Goal: Information Seeking & Learning: Learn about a topic

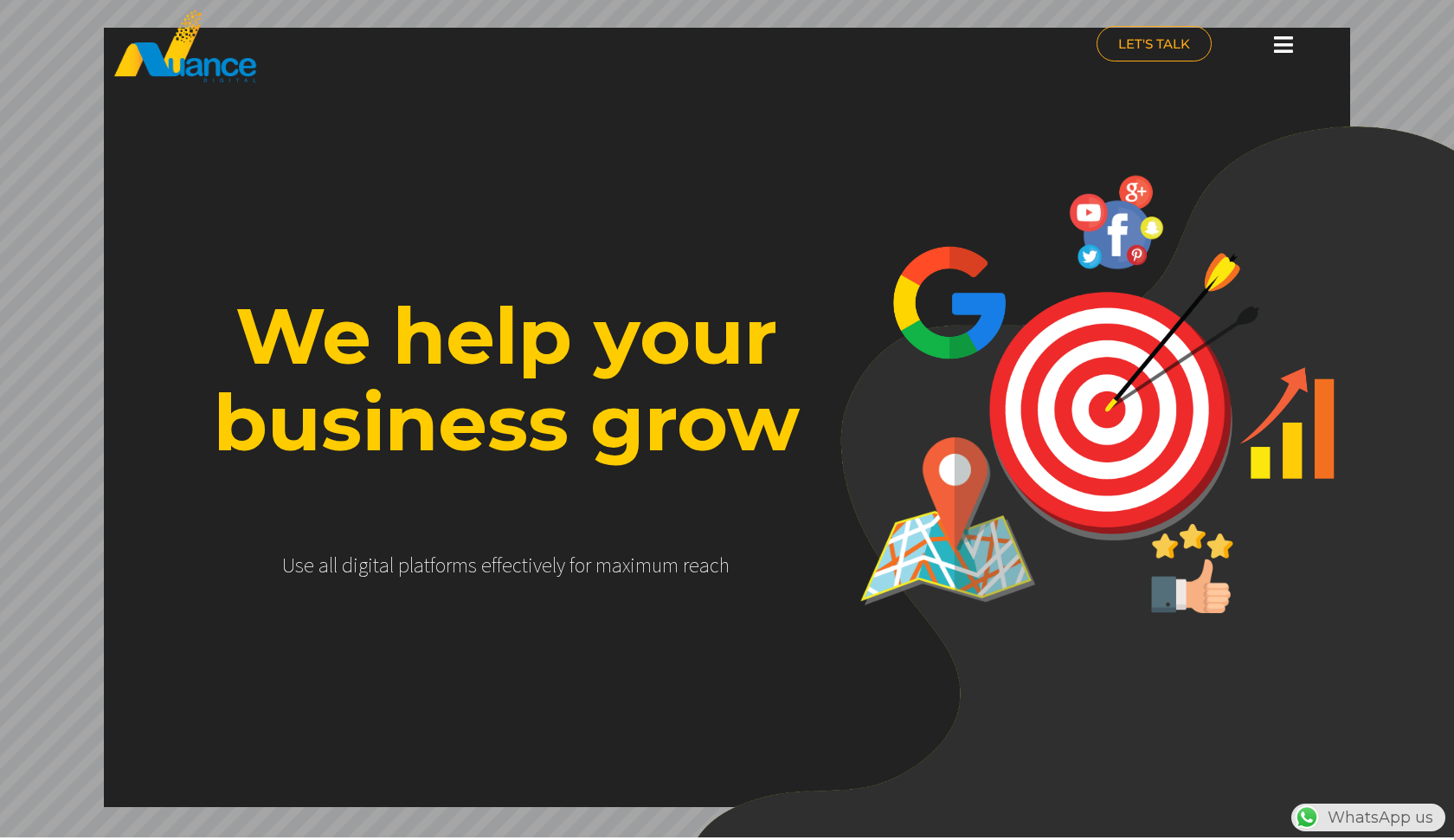
click at [1283, 46] on icon at bounding box center [1283, 45] width 19 height 22
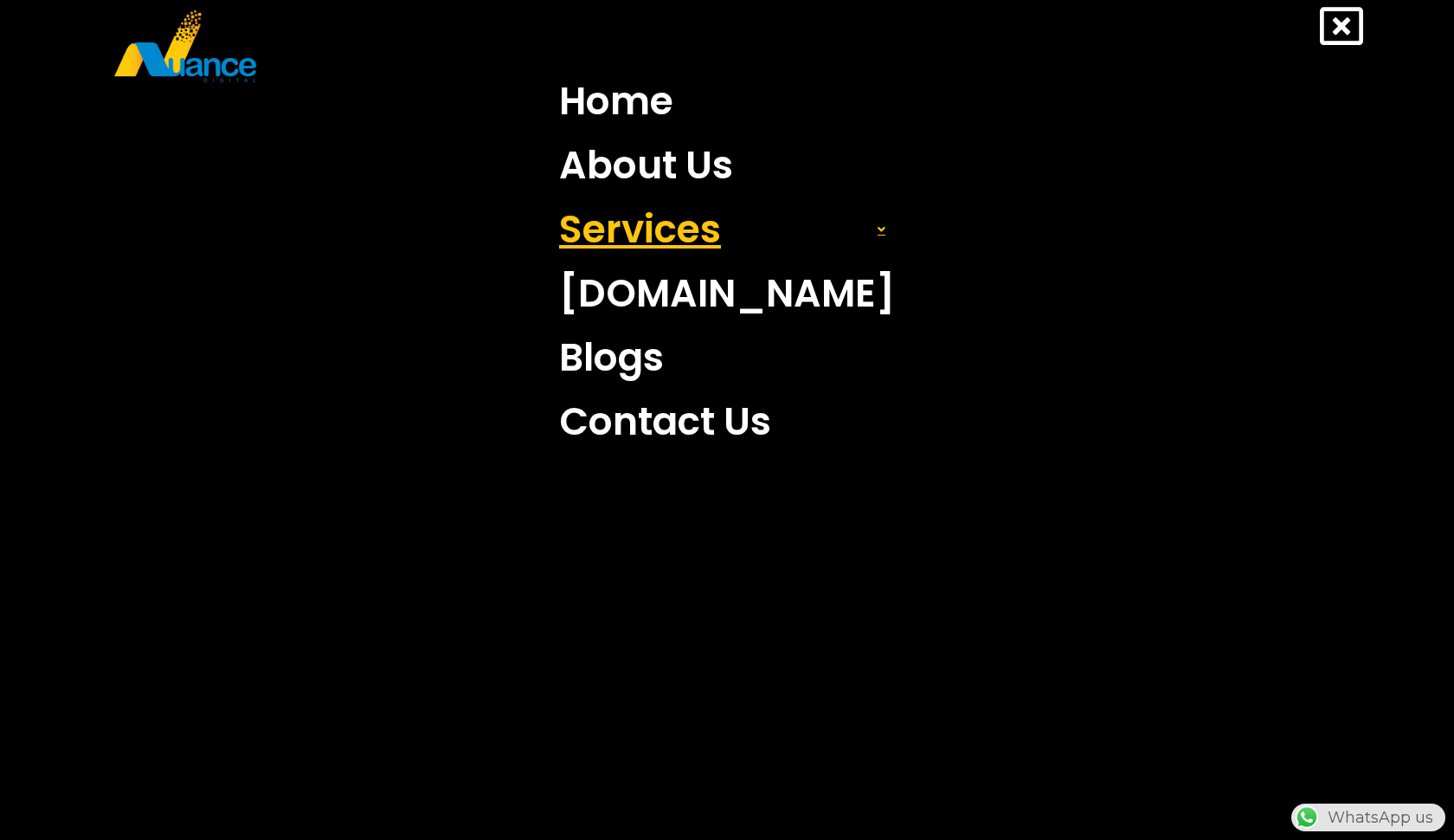
click at [760, 248] on link "Services" at bounding box center [727, 229] width 362 height 64
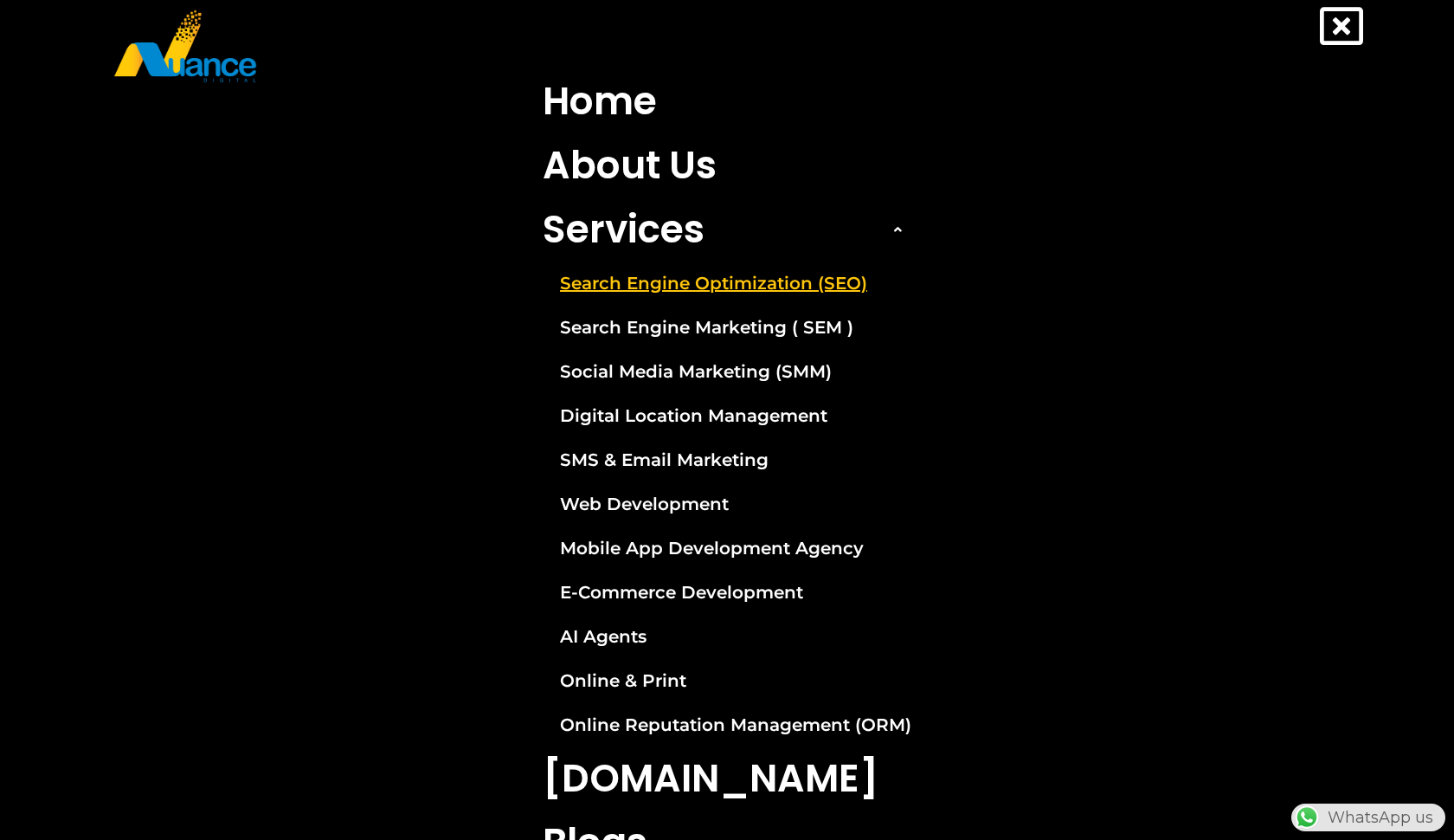
click at [722, 296] on link "Search Engine Optimization (SEO)" at bounding box center [727, 283] width 395 height 43
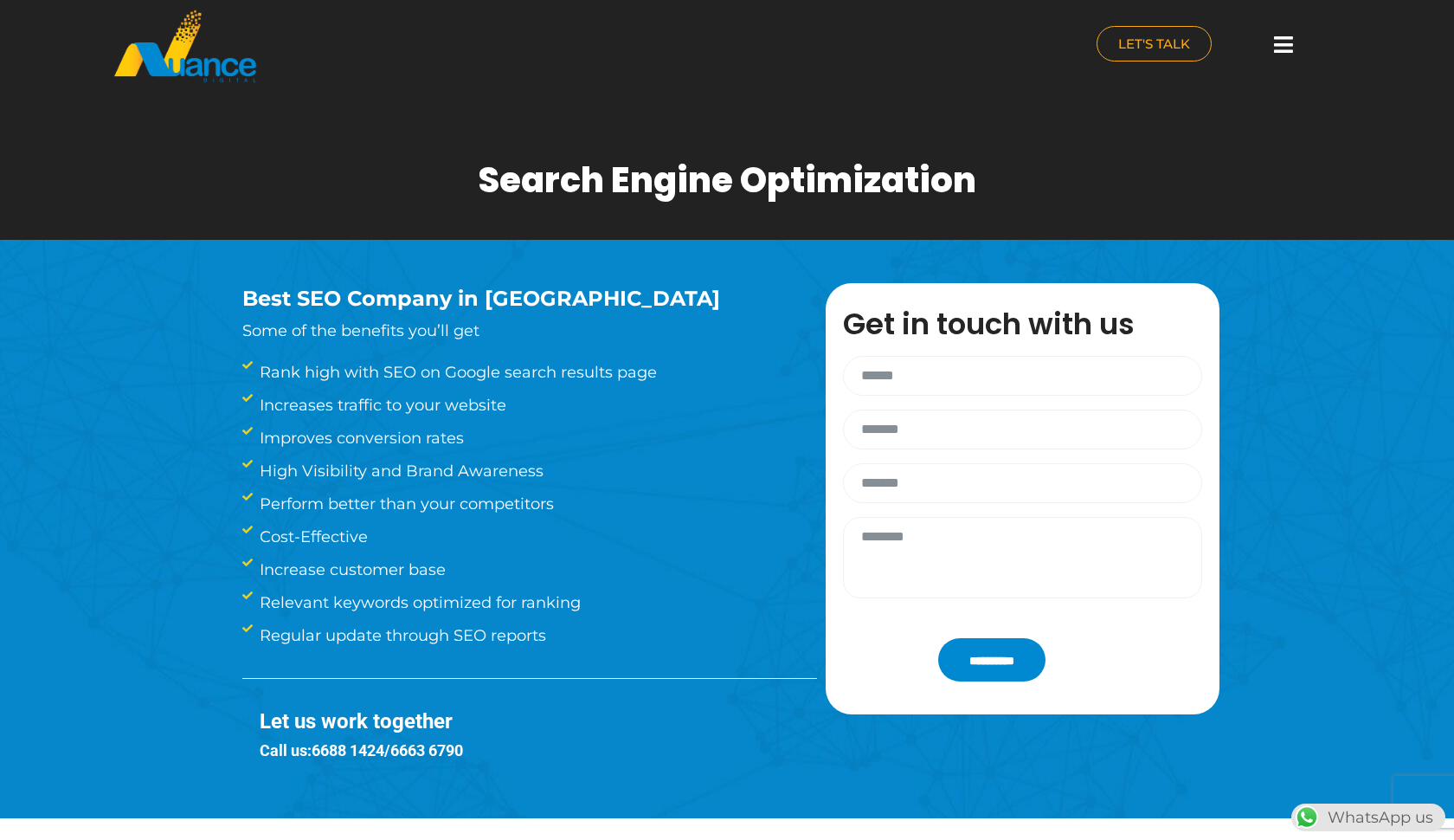
click at [1279, 53] on icon at bounding box center [1283, 45] width 19 height 22
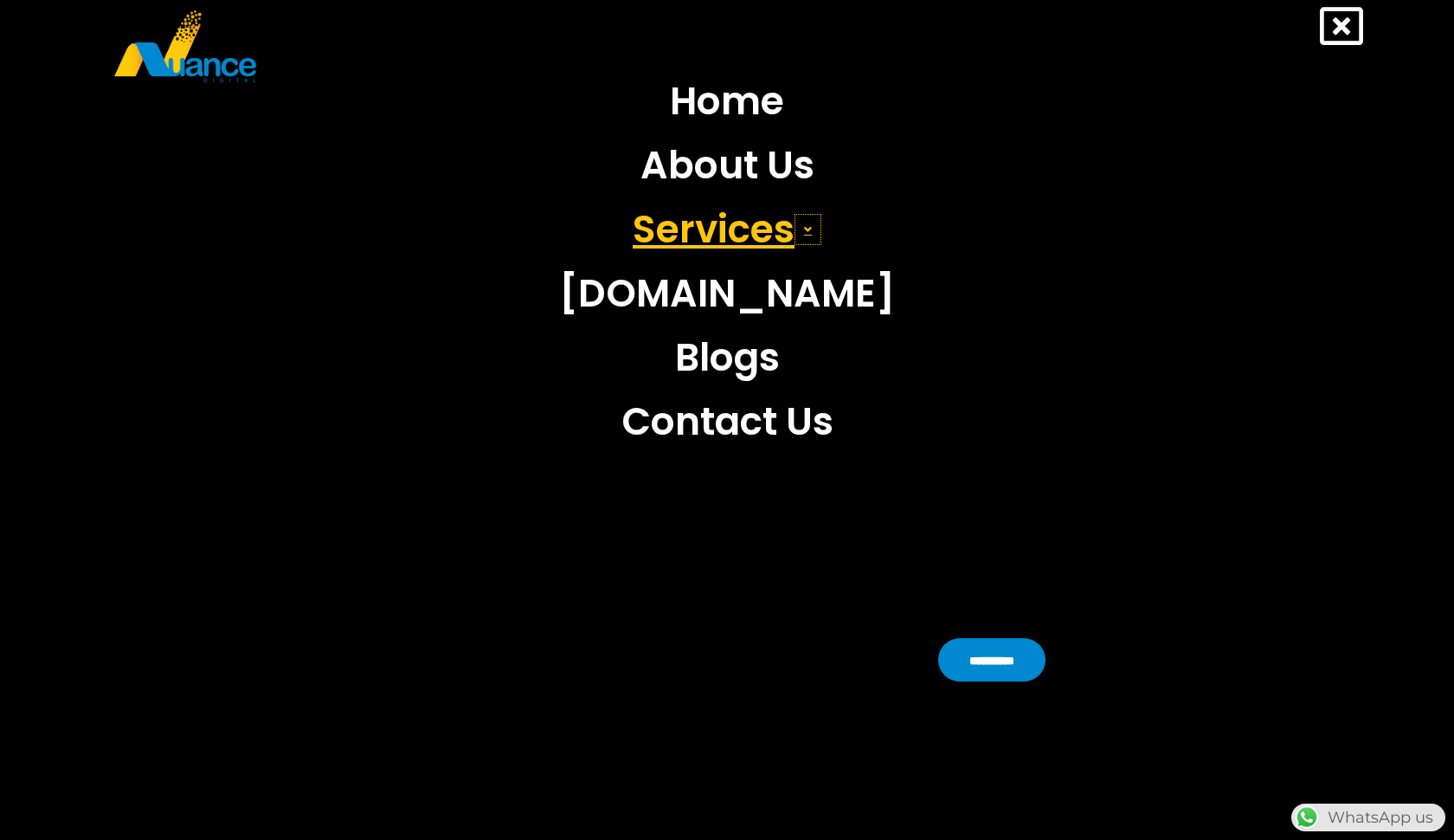
click at [812, 228] on icon at bounding box center [808, 229] width 8 height 12
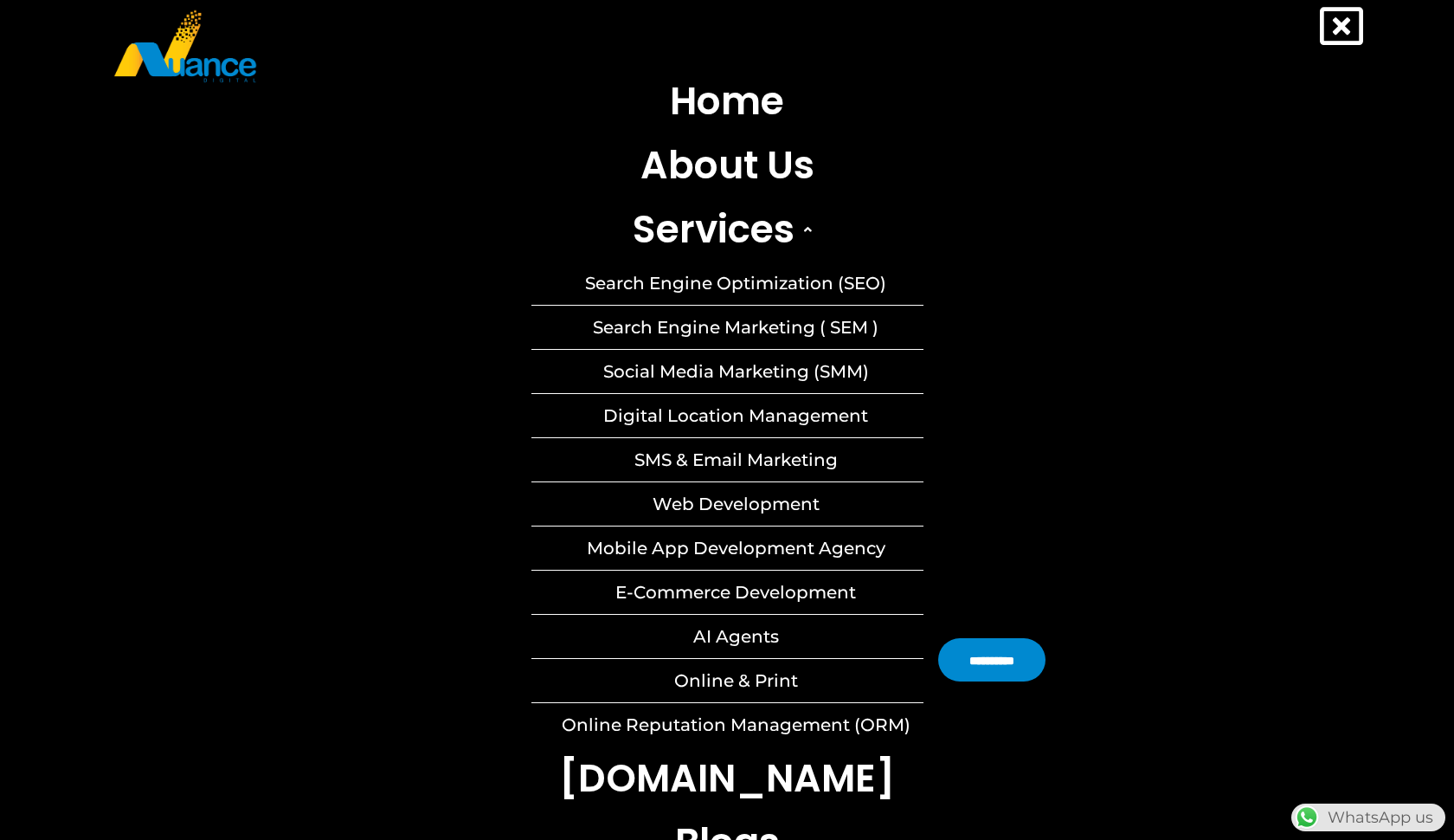
click at [743, 328] on link "Search Engine Marketing ( SEM )" at bounding box center [728, 327] width 392 height 43
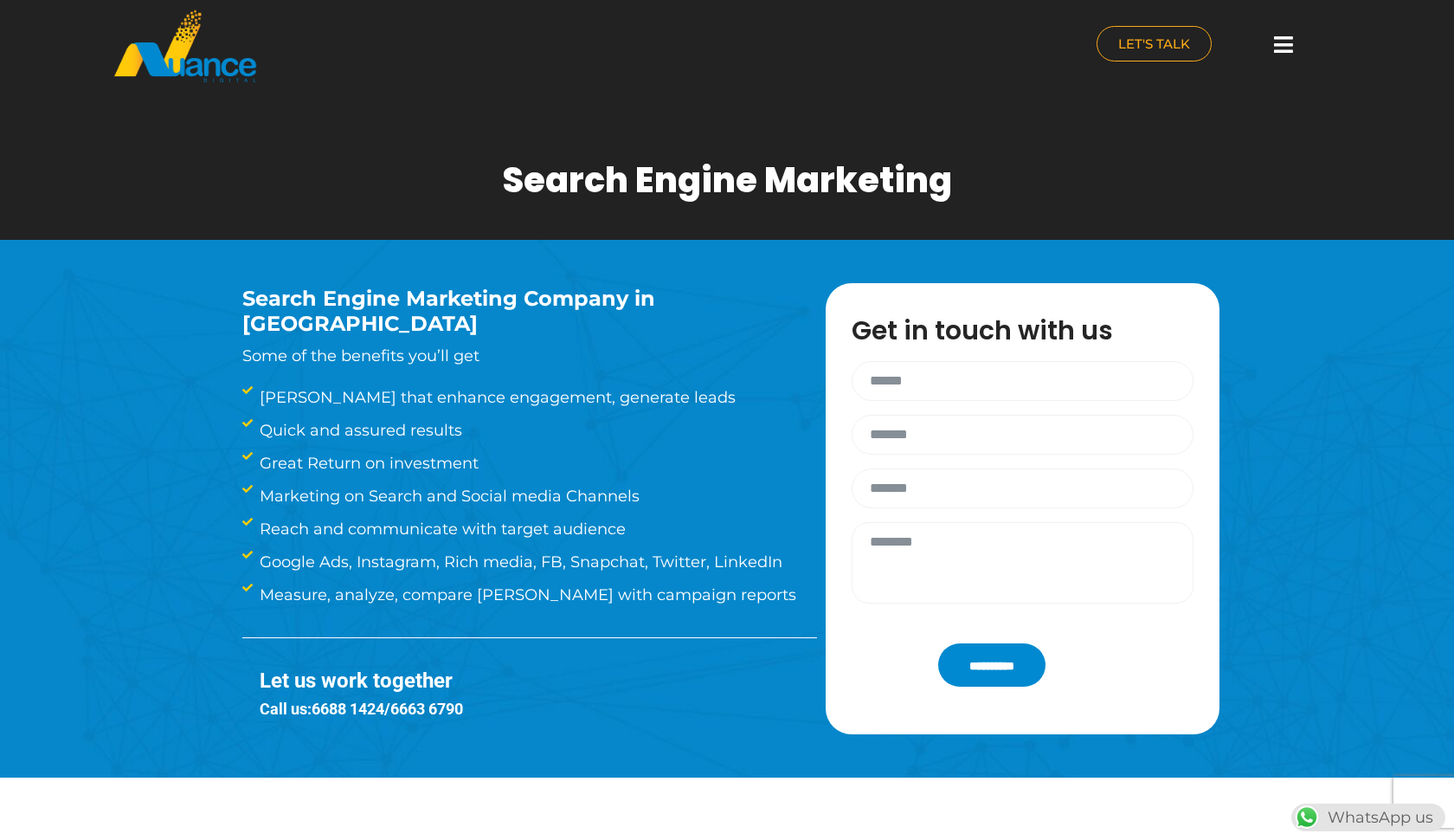
click at [1273, 29] on div at bounding box center [1283, 45] width 35 height 38
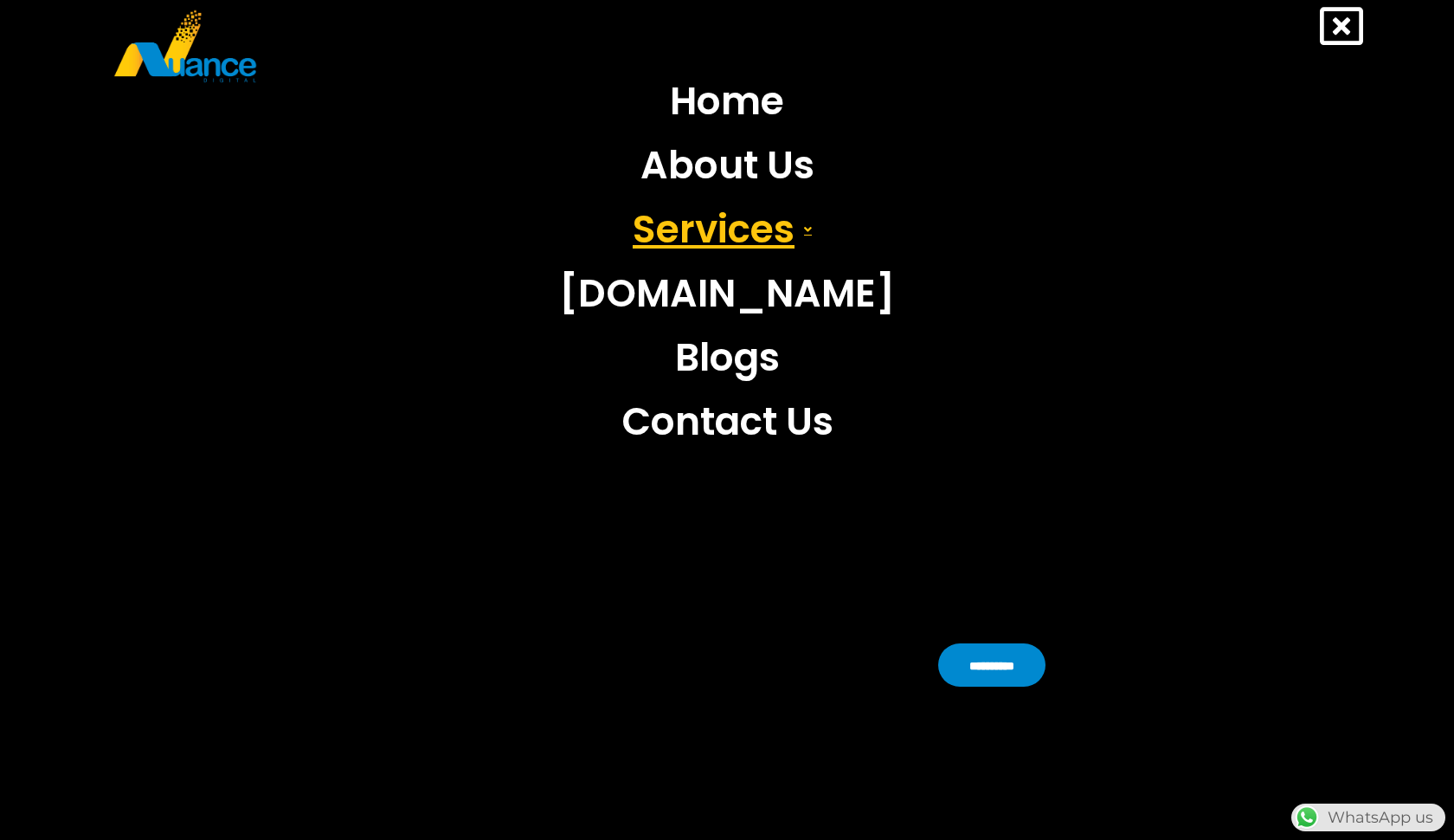
click at [794, 237] on link "Services" at bounding box center [727, 229] width 362 height 64
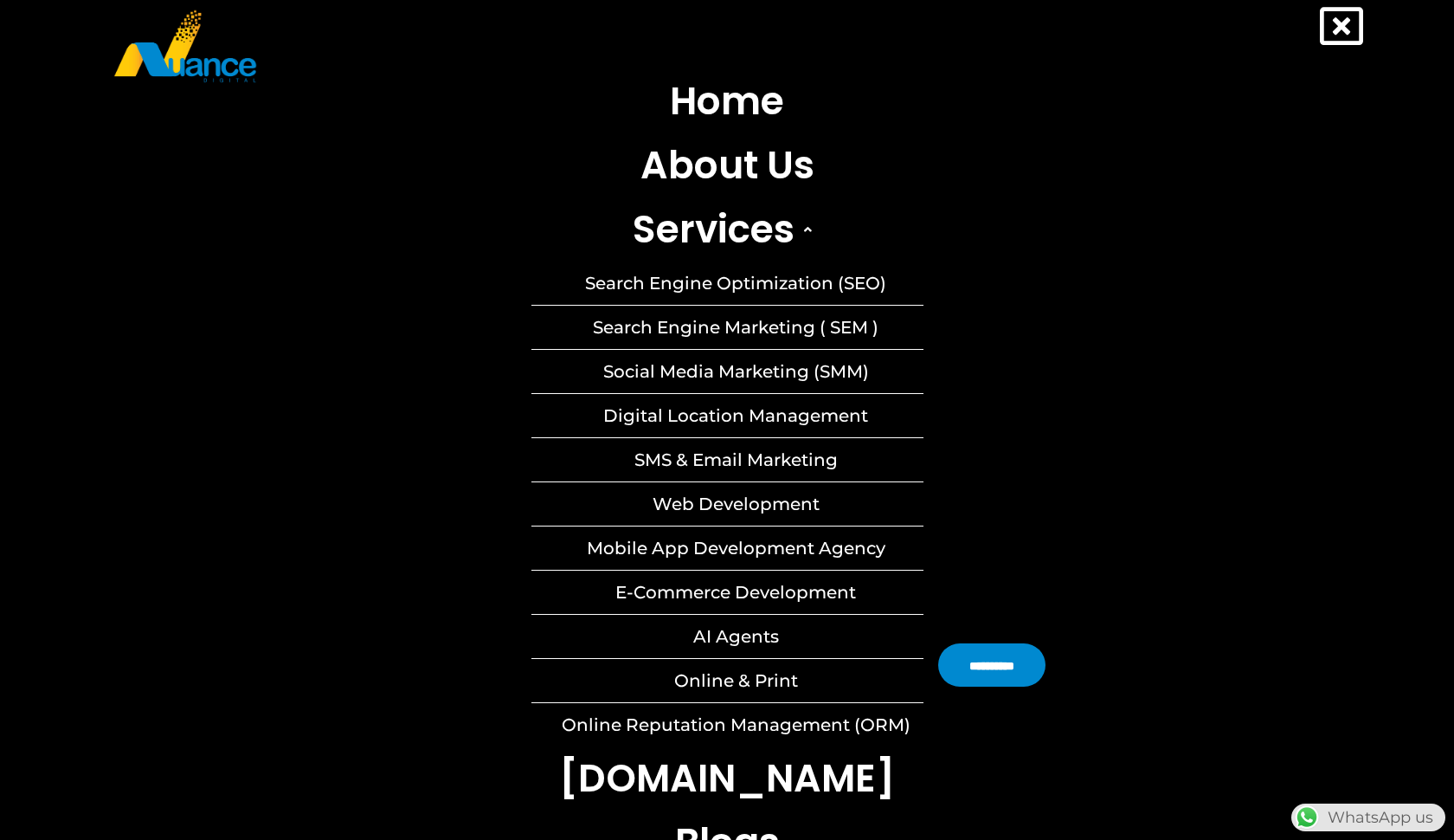
click at [761, 415] on link "Digital Location Management" at bounding box center [728, 415] width 392 height 43
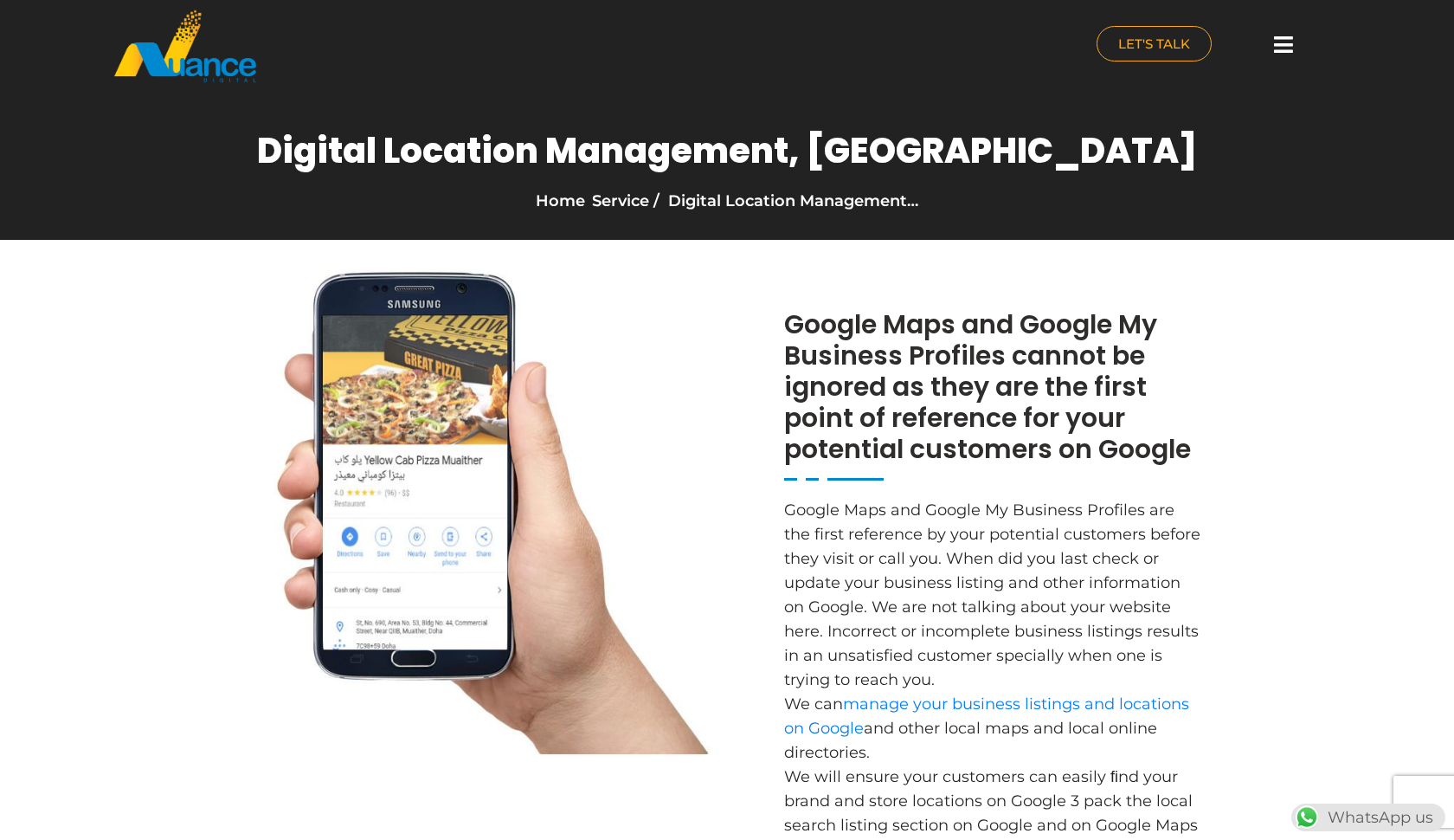
click at [1288, 43] on icon at bounding box center [1283, 45] width 19 height 22
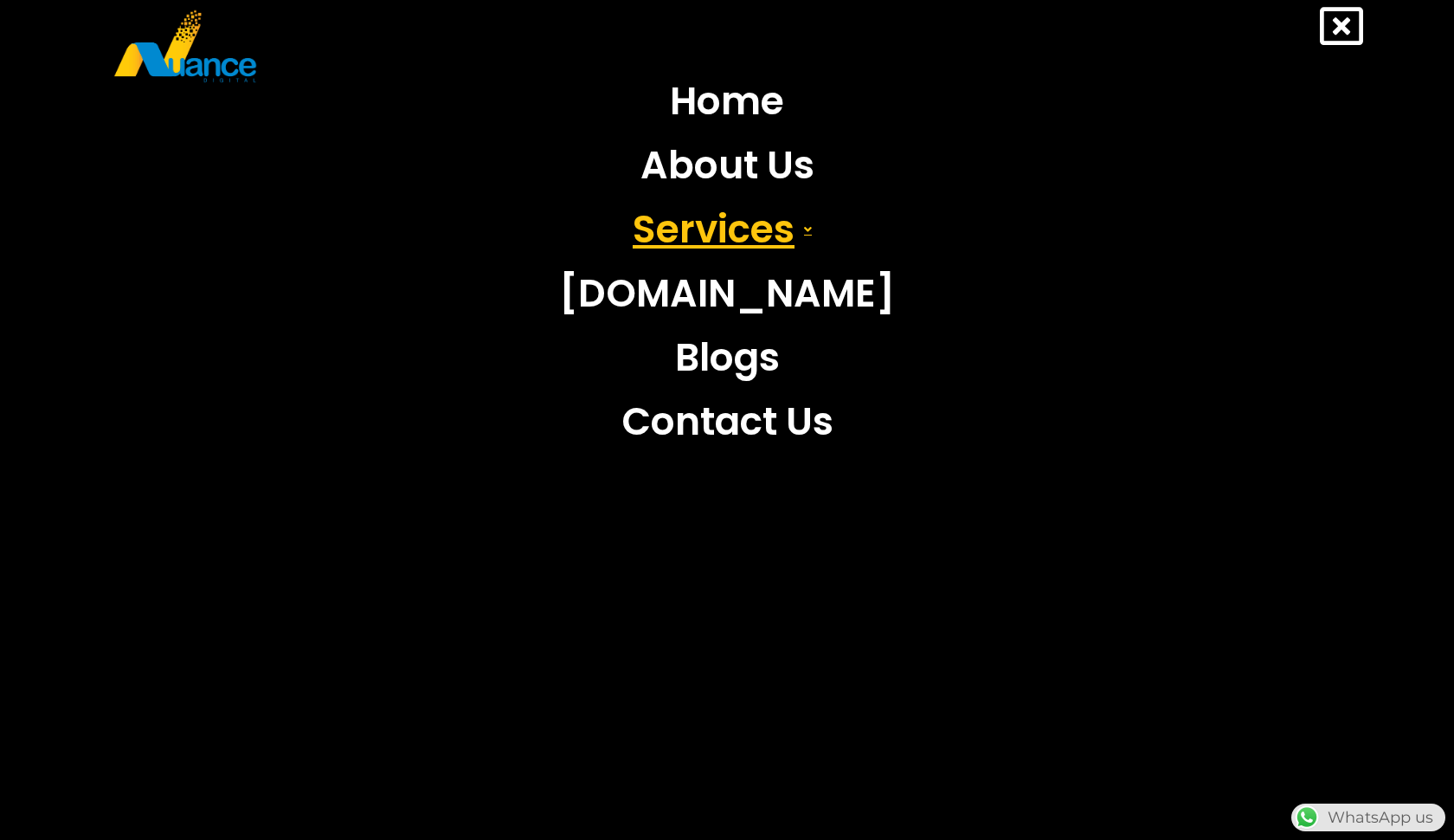
click at [794, 244] on link "Services" at bounding box center [727, 229] width 362 height 64
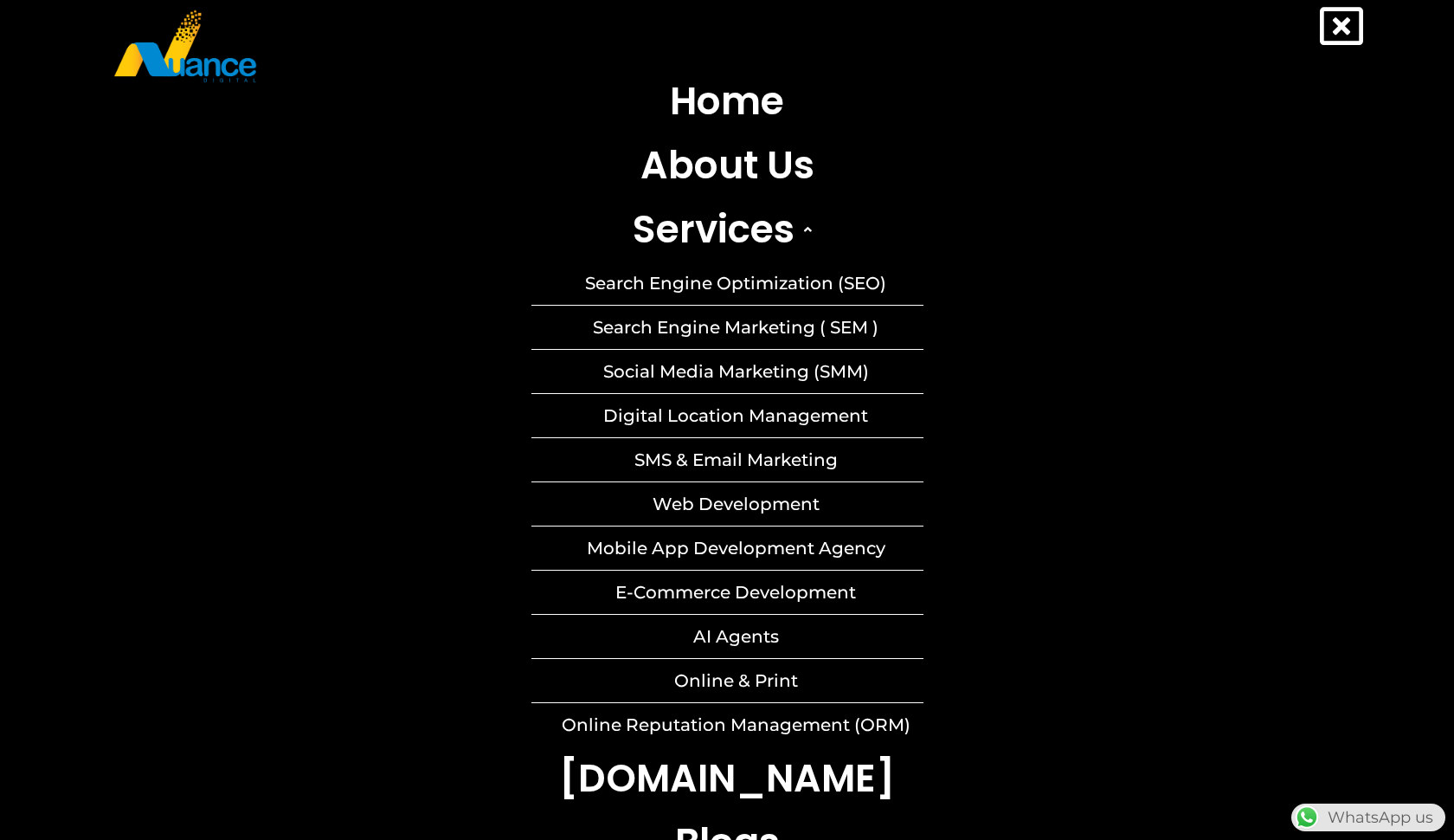
click at [759, 553] on link "Mobile App Development Agency" at bounding box center [728, 547] width 392 height 43
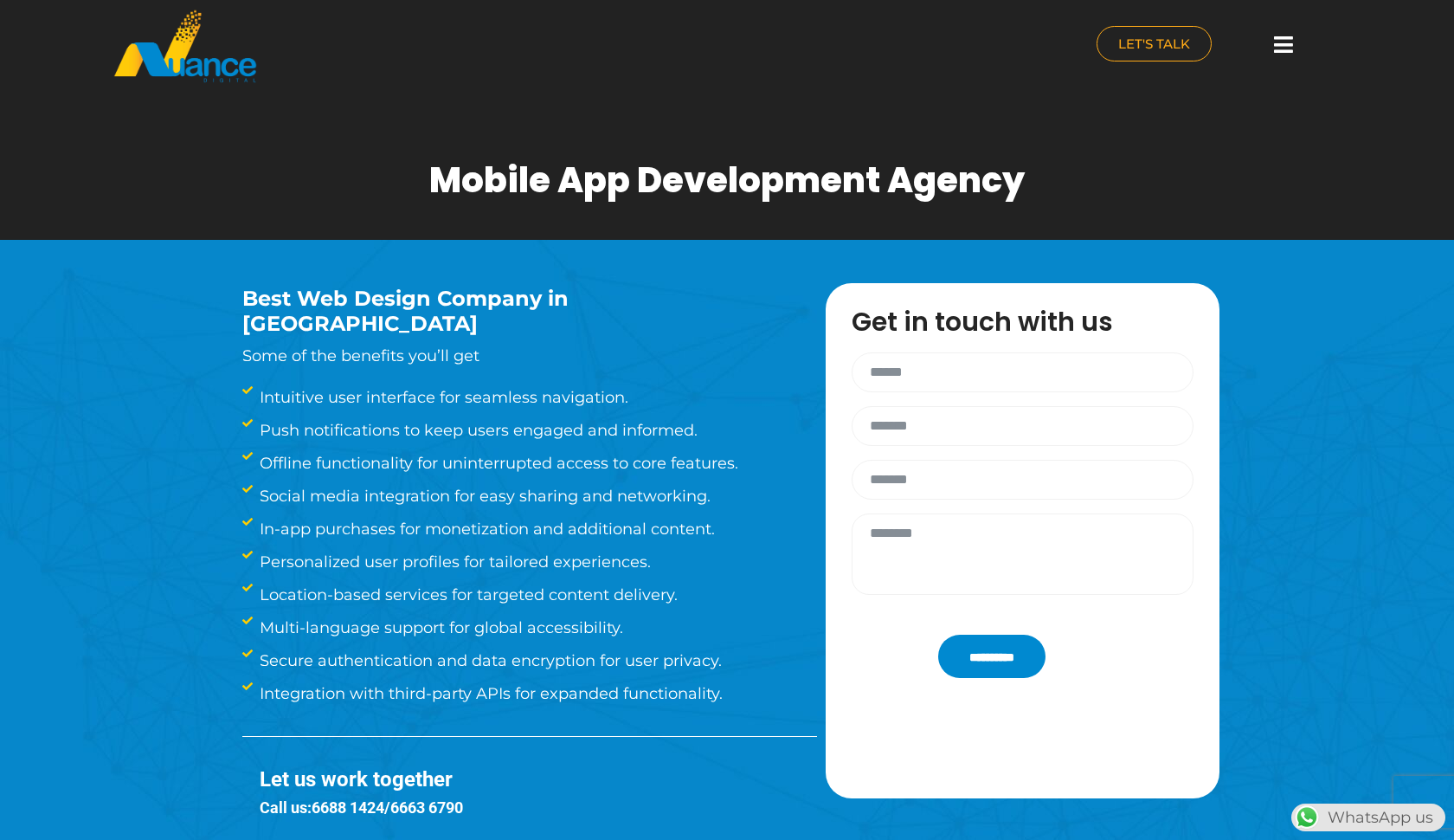
click at [144, 51] on img at bounding box center [184, 46] width 145 height 76
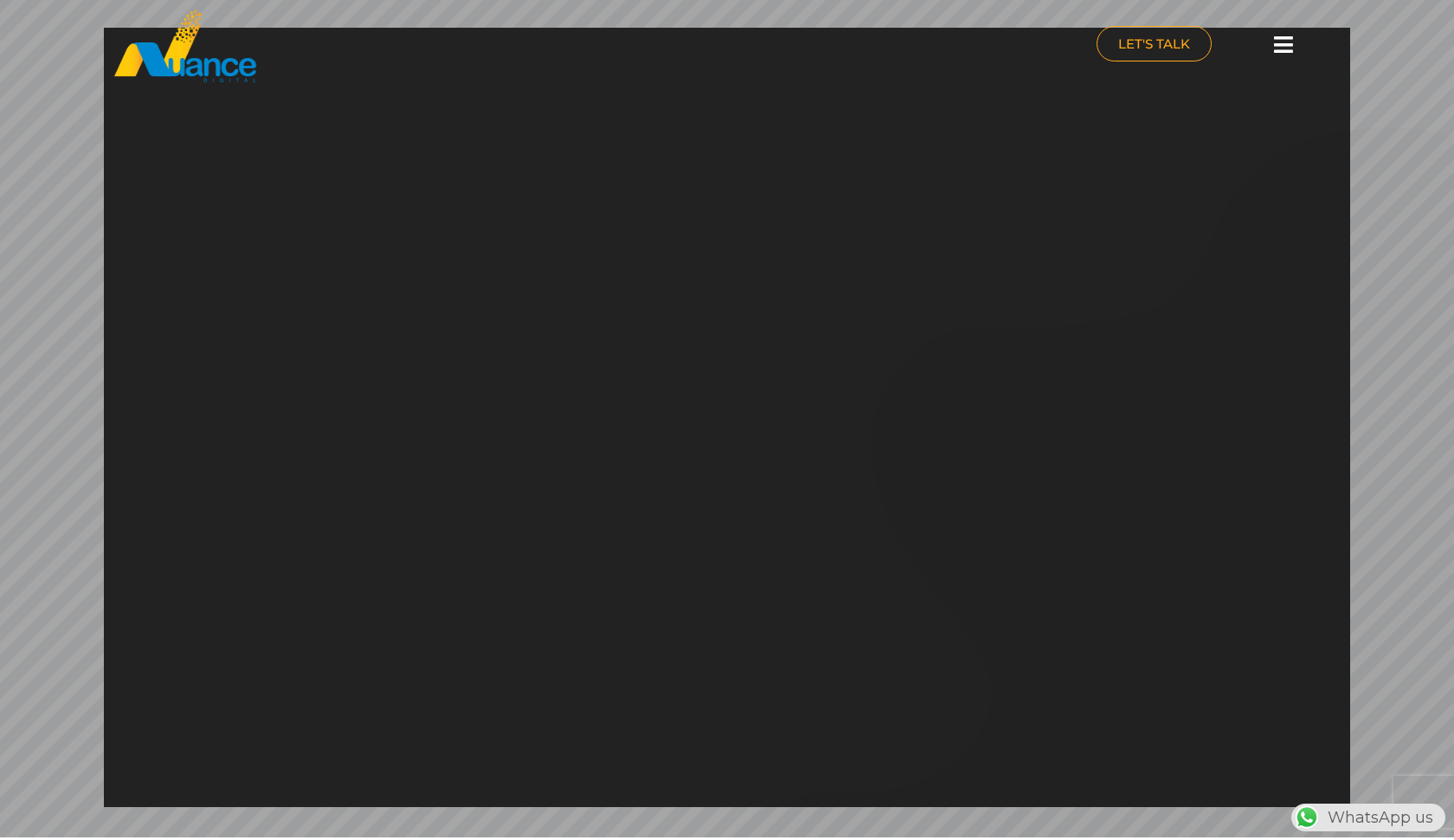
click at [1283, 42] on icon at bounding box center [1283, 45] width 19 height 22
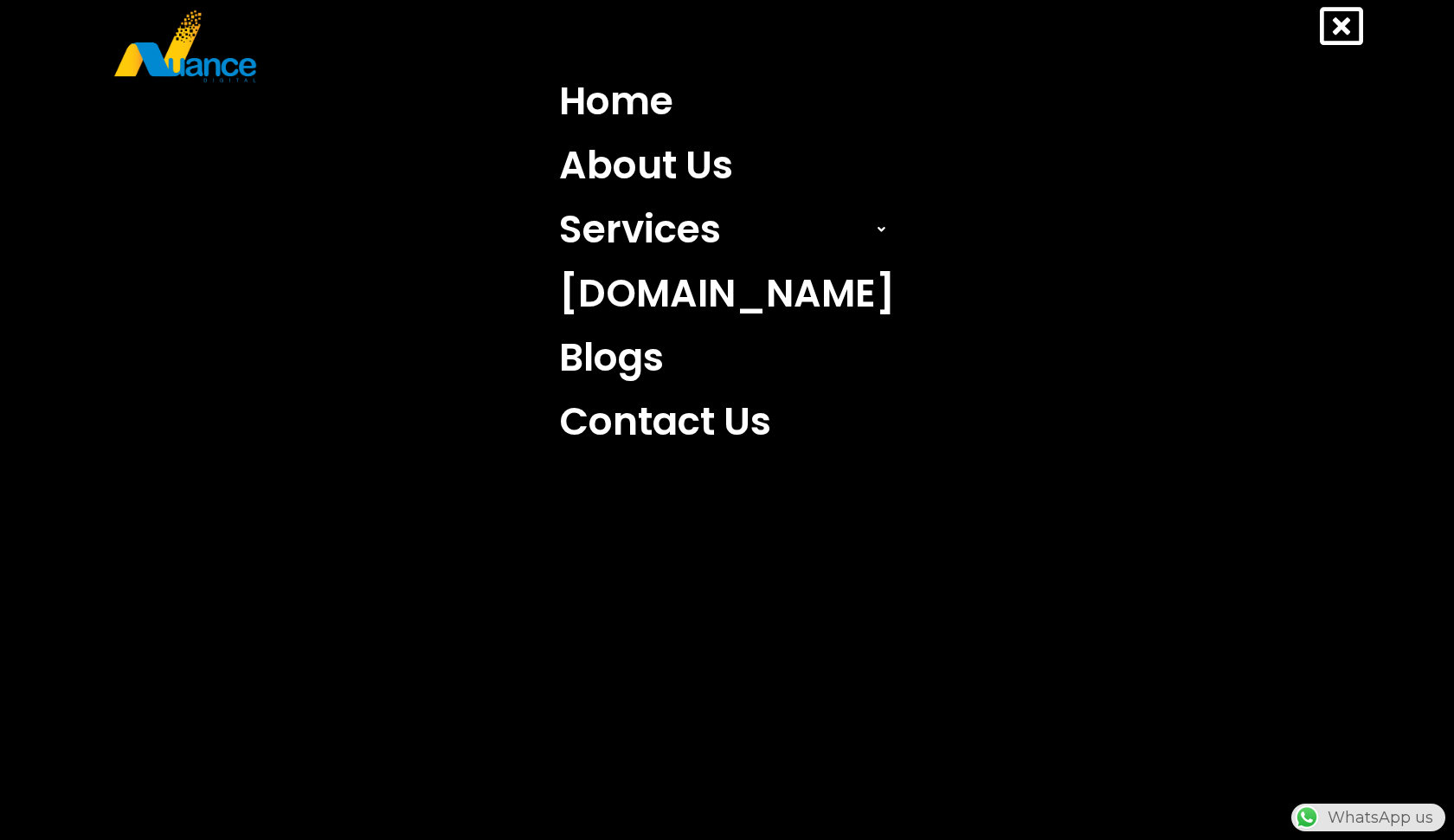
click at [1335, 32] on icon at bounding box center [1341, 26] width 43 height 43
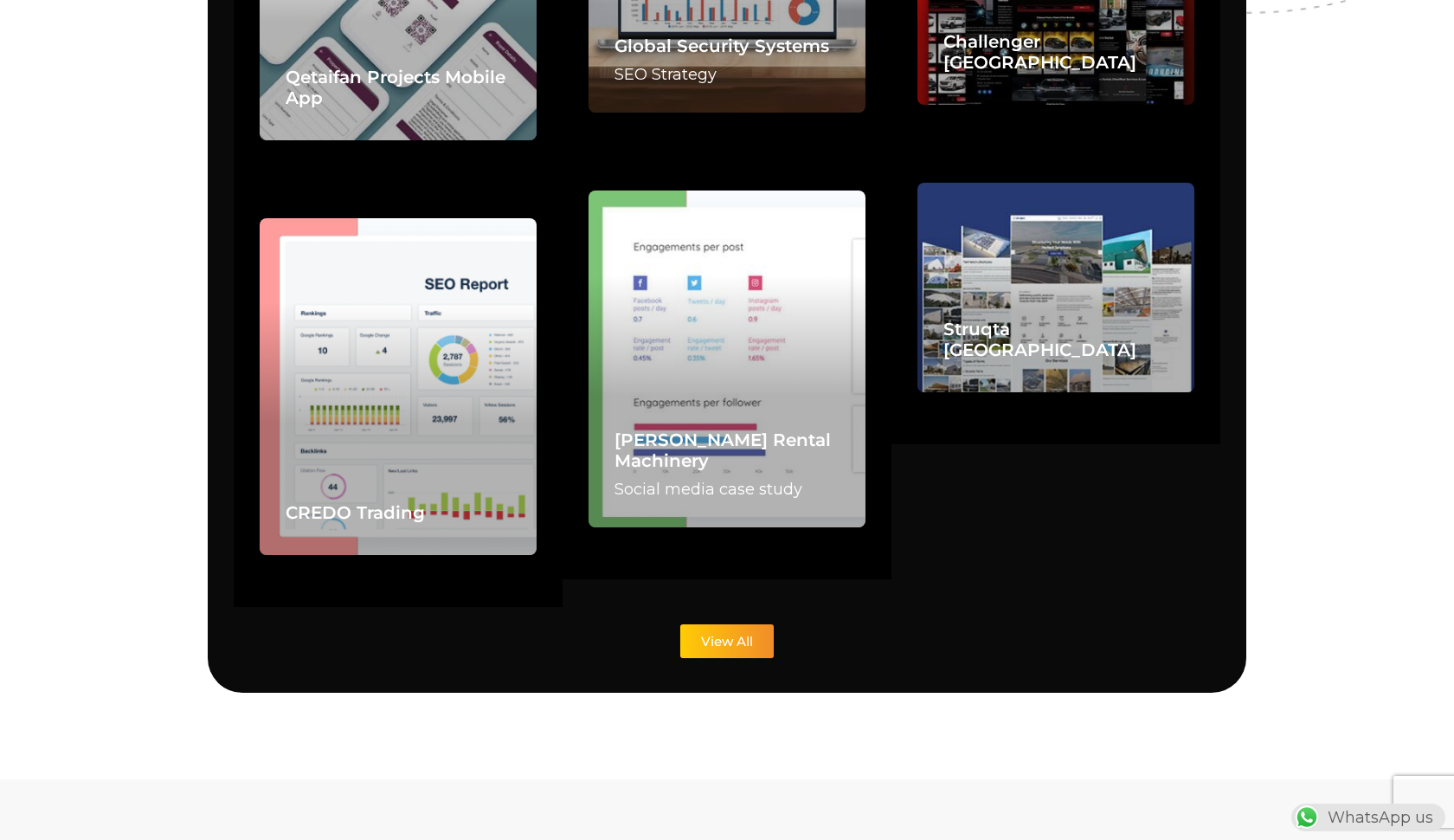
scroll to position [4207, 0]
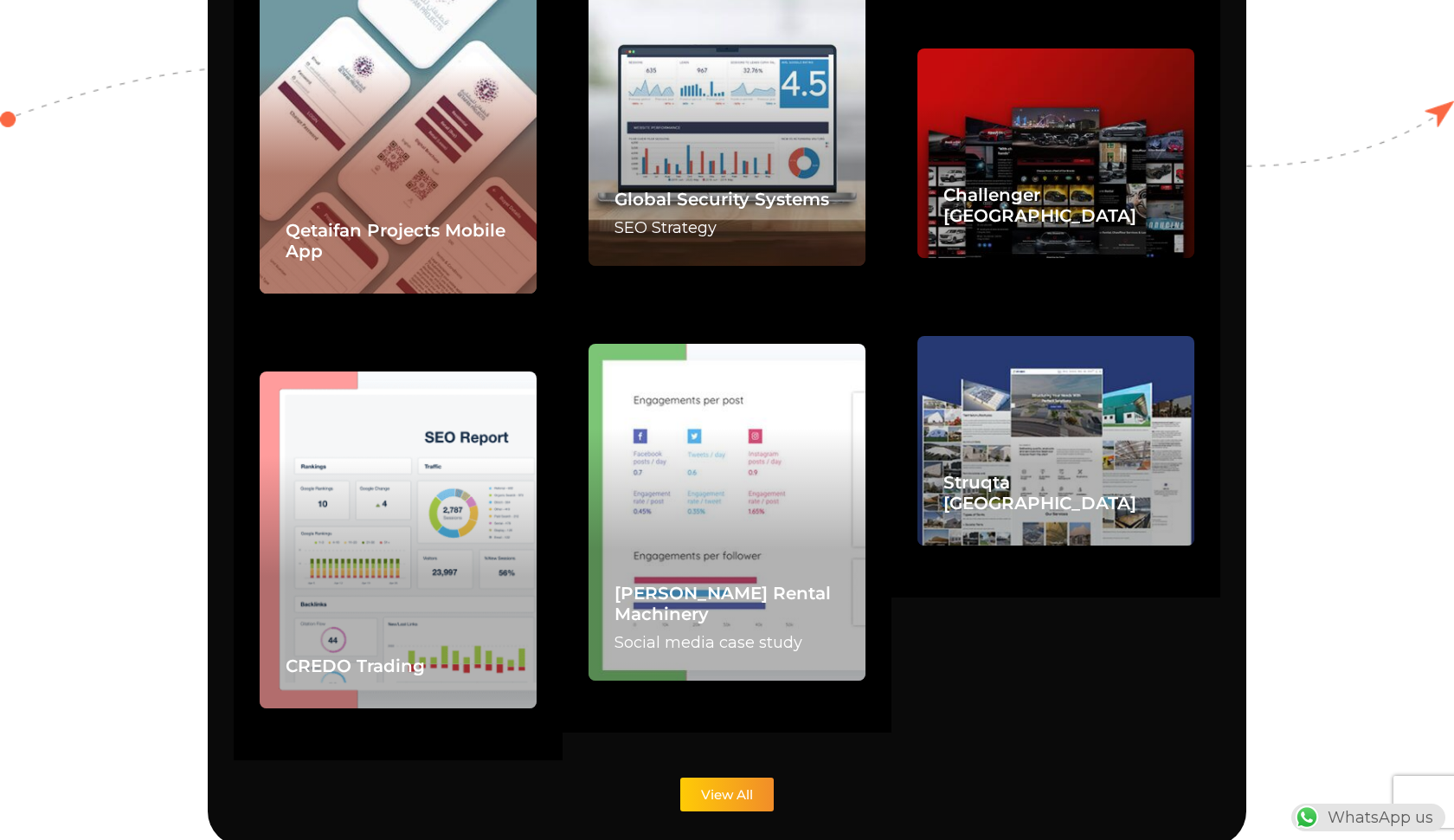
click at [428, 77] on div "Qetaifan Projects Mobile App" at bounding box center [399, 141] width 277 height 305
click at [394, 220] on link "Qetaifan Projects Mobile App" at bounding box center [395, 241] width 220 height 42
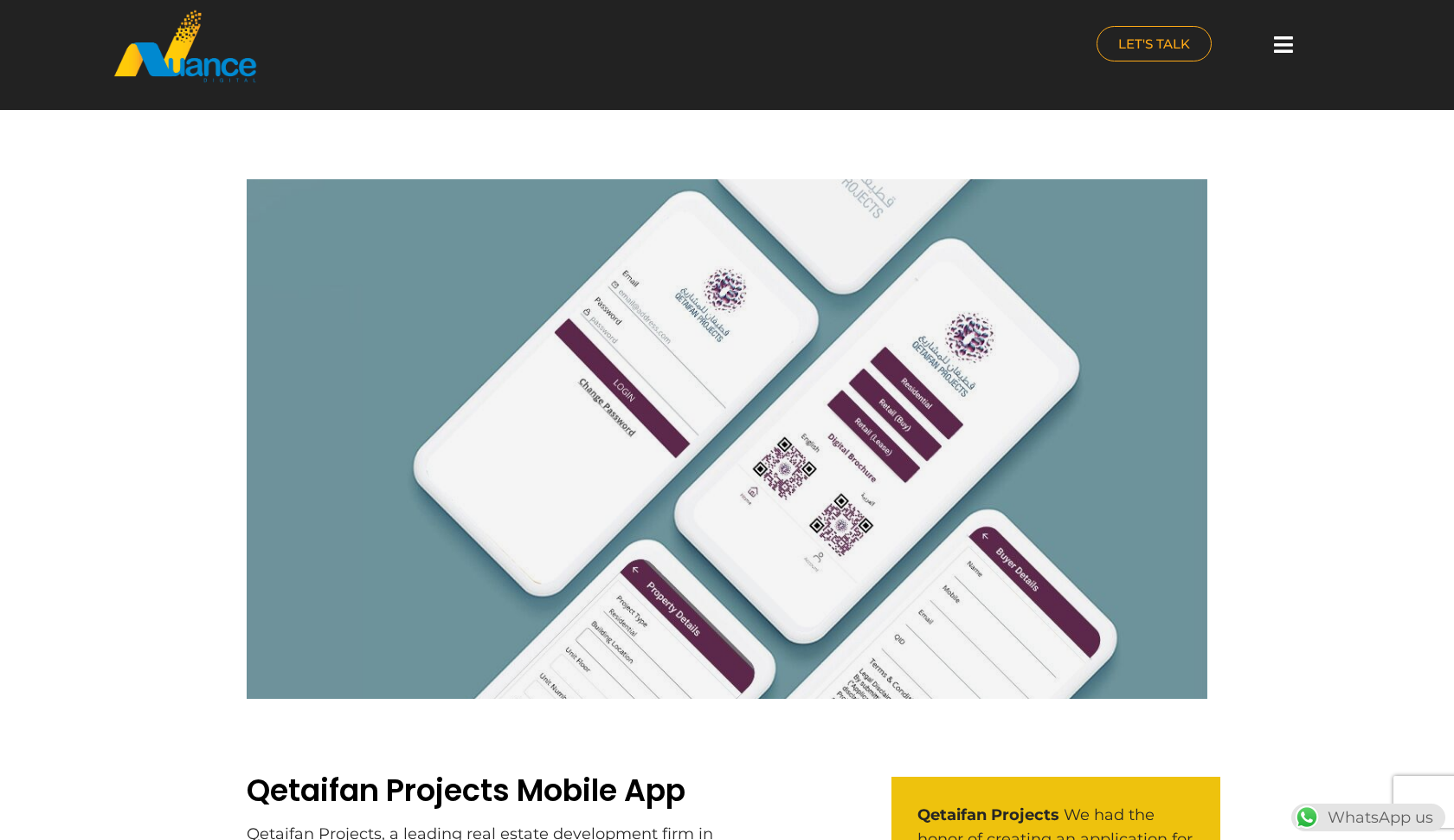
click at [1280, 44] on icon at bounding box center [1283, 45] width 19 height 22
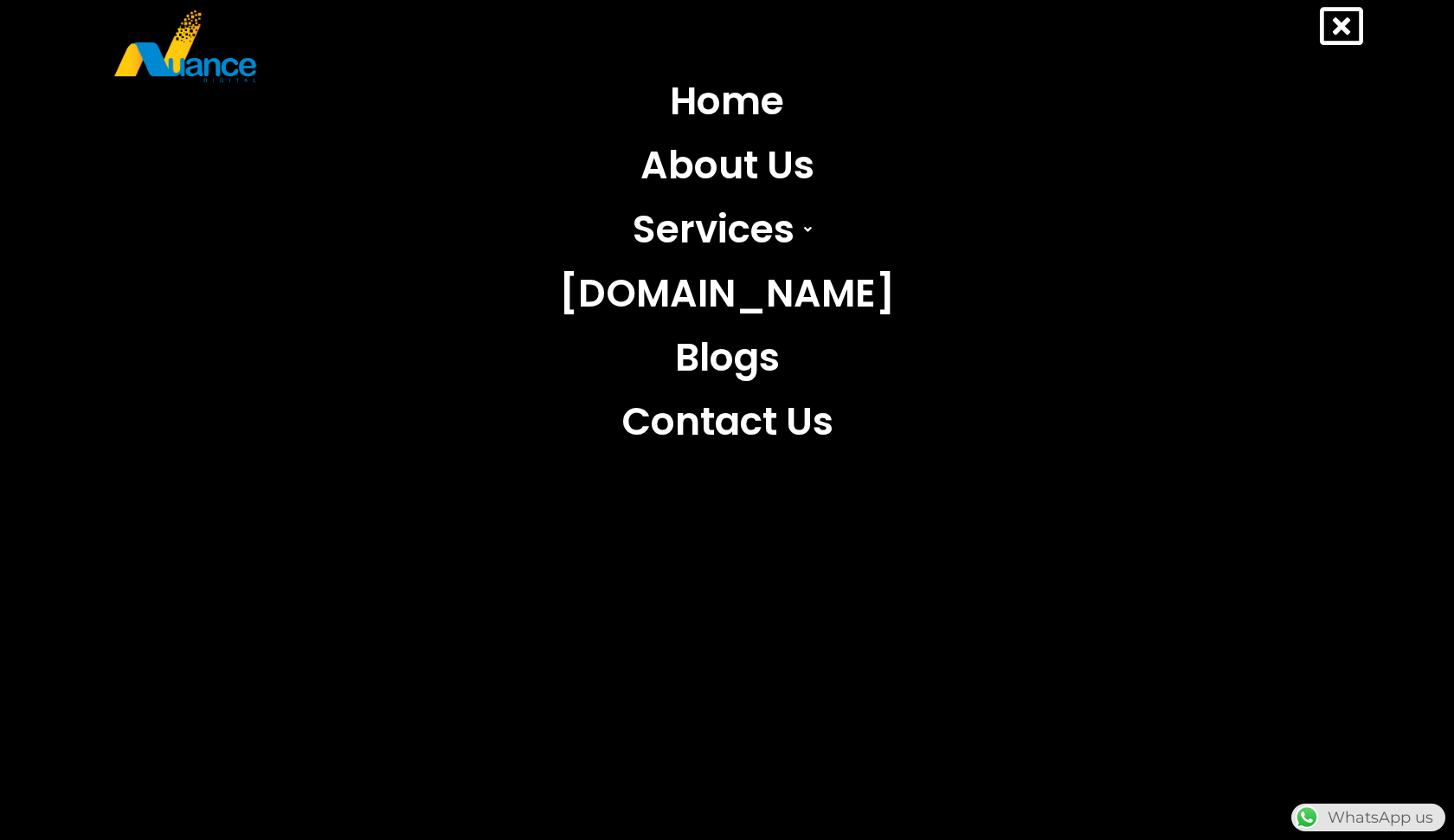
click at [1054, 166] on nav "Home About Us Services Search Engine Optimization (SEO) Search Engine Marketing…" at bounding box center [726, 261] width 1402 height 384
click at [725, 105] on link "Home" at bounding box center [727, 101] width 362 height 64
